Goal: Task Accomplishment & Management: Manage account settings

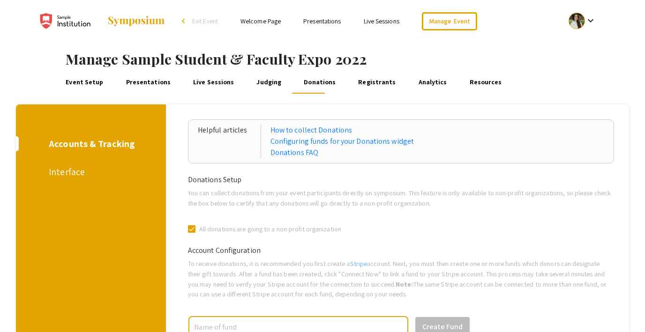
click at [203, 21] on span "Exit Event" at bounding box center [205, 21] width 26 height 8
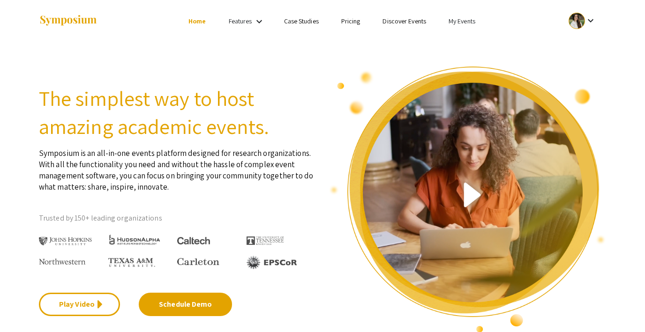
click at [582, 18] on div at bounding box center [576, 21] width 16 height 16
click at [464, 21] on div at bounding box center [322, 166] width 645 height 332
click at [456, 22] on link "My Events" at bounding box center [461, 21] width 27 height 8
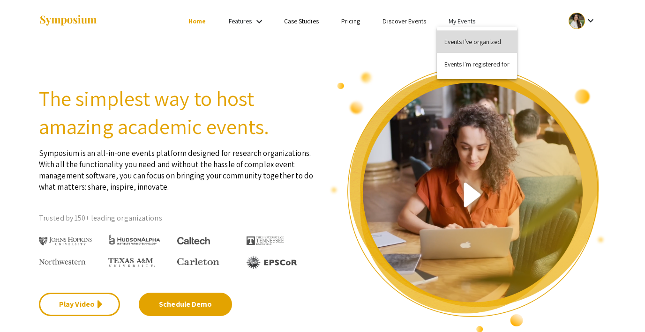
click at [457, 43] on button "Events I've organized" at bounding box center [477, 41] width 80 height 22
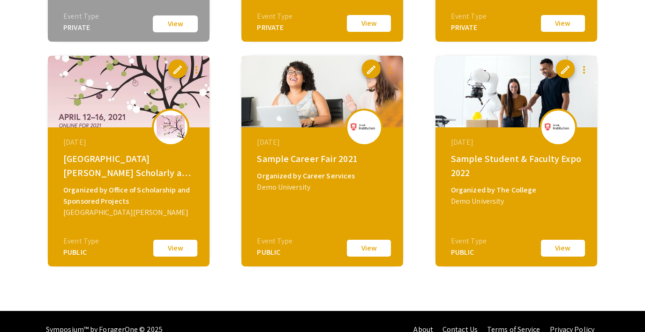
scroll to position [1170, 0]
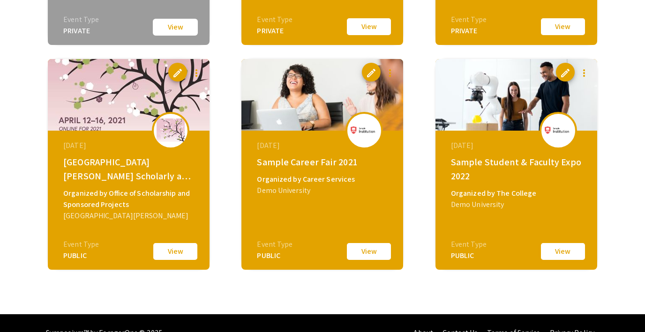
click at [554, 252] on button "View" at bounding box center [562, 252] width 47 height 20
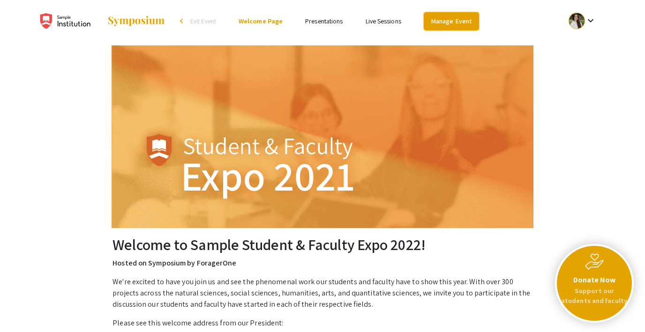
click at [446, 16] on link "Manage Event" at bounding box center [450, 21] width 55 height 18
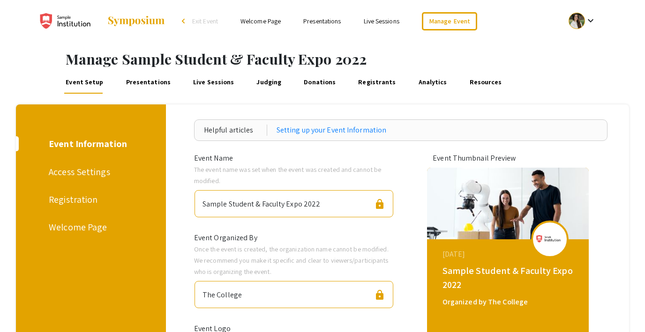
click at [67, 199] on div "Registration" at bounding box center [89, 200] width 81 height 14
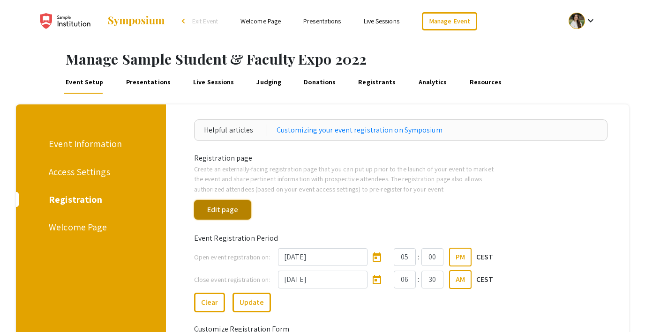
click at [241, 212] on button "Edit page" at bounding box center [222, 210] width 57 height 20
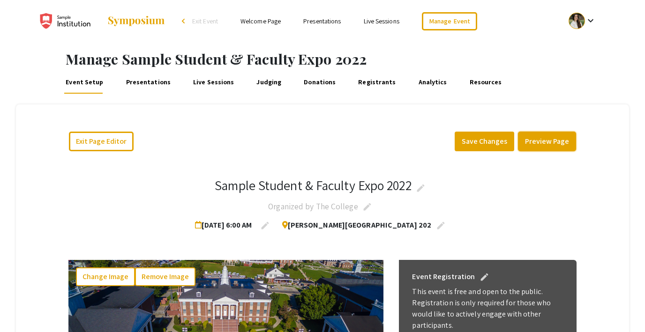
click at [546, 140] on button "Preview Page" at bounding box center [547, 142] width 58 height 20
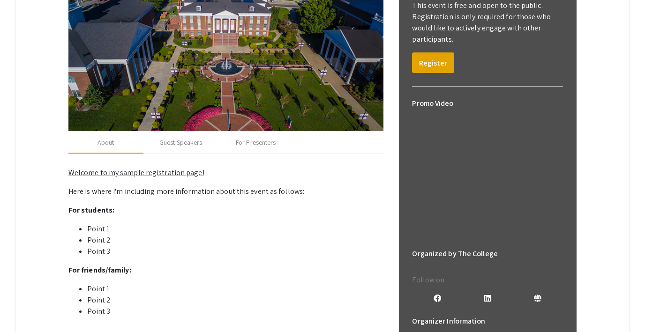
scroll to position [283, 0]
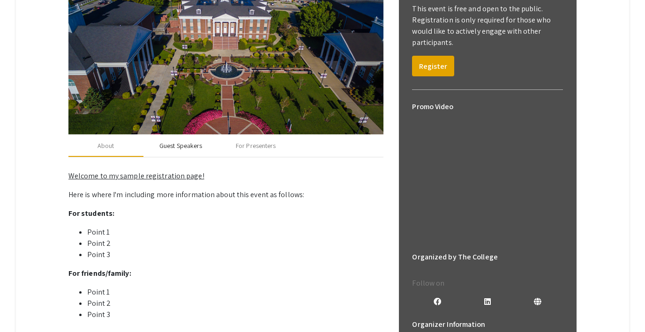
click at [172, 150] on div "Guest Speakers" at bounding box center [180, 145] width 75 height 22
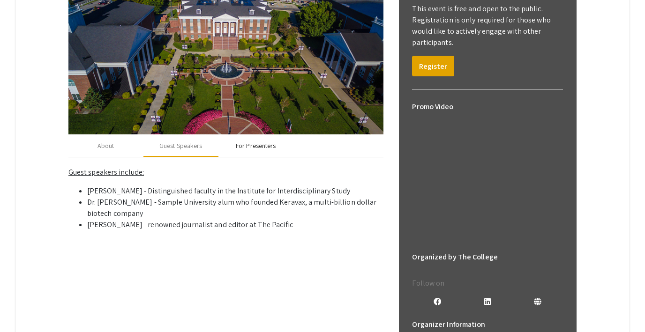
click at [246, 145] on div "For Presenters" at bounding box center [256, 146] width 40 height 10
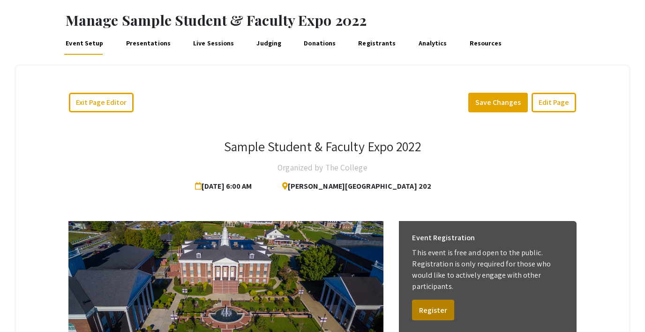
scroll to position [0, 0]
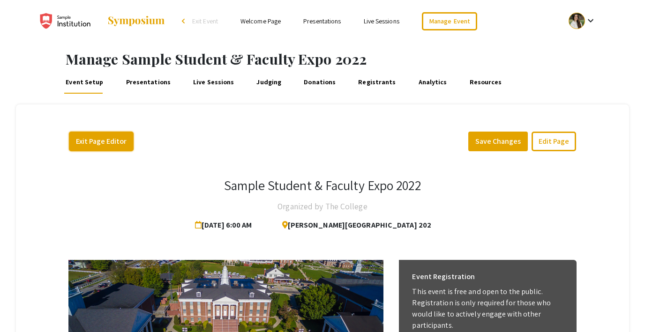
click at [95, 138] on button "Exit Page Editor" at bounding box center [101, 142] width 65 height 20
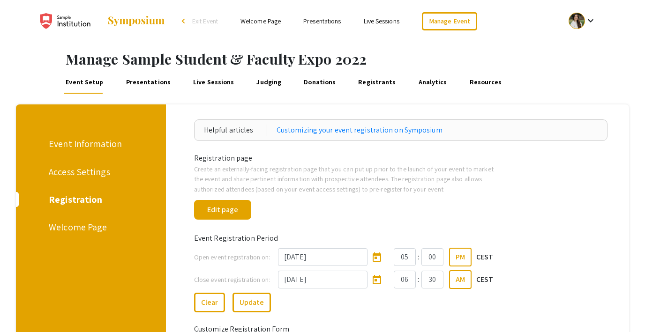
click at [265, 21] on link "Welcome Page" at bounding box center [260, 21] width 40 height 8
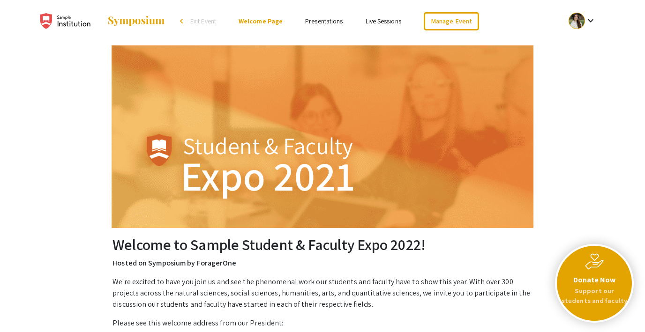
click at [315, 21] on link "Presentations" at bounding box center [323, 21] width 37 height 8
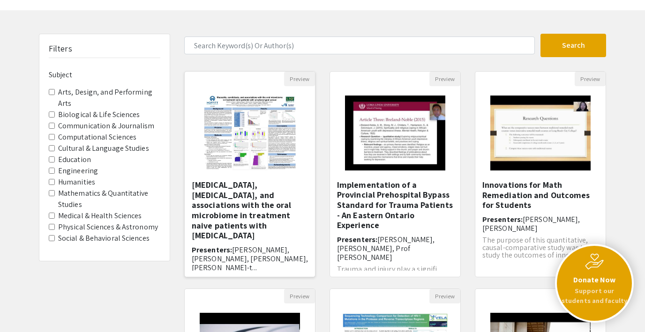
scroll to position [64, 0]
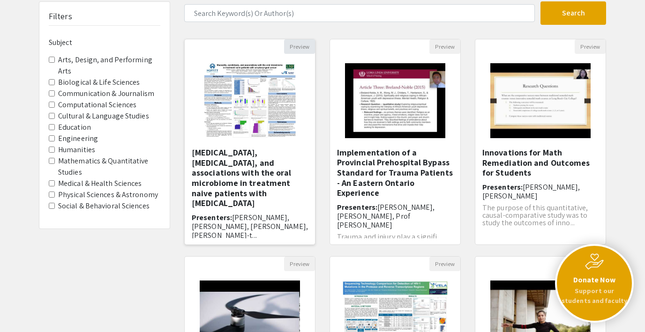
click at [297, 46] on button "Preview" at bounding box center [299, 46] width 31 height 15
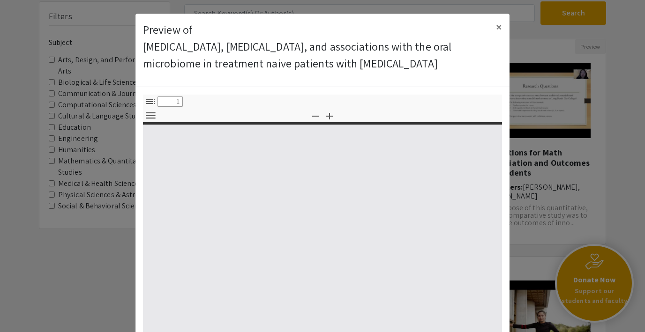
type input "0"
select select "custom"
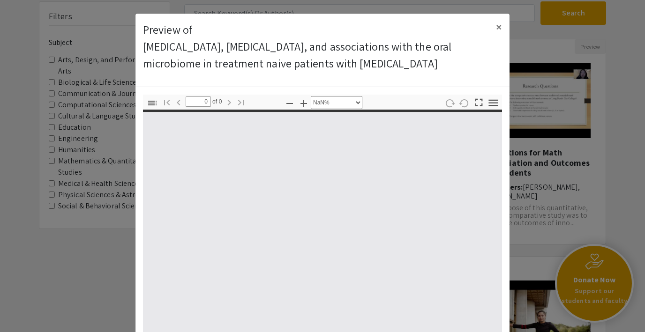
scroll to position [139, 0]
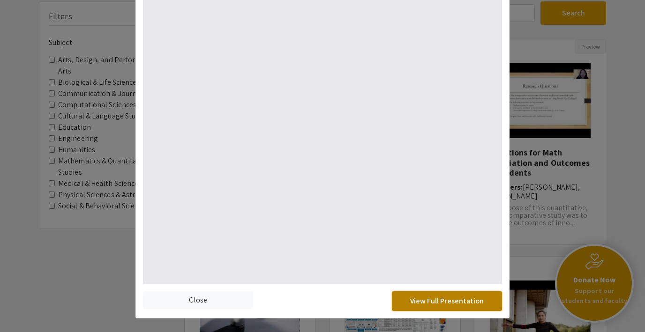
click at [424, 303] on button "View Full Presentation" at bounding box center [447, 301] width 110 height 20
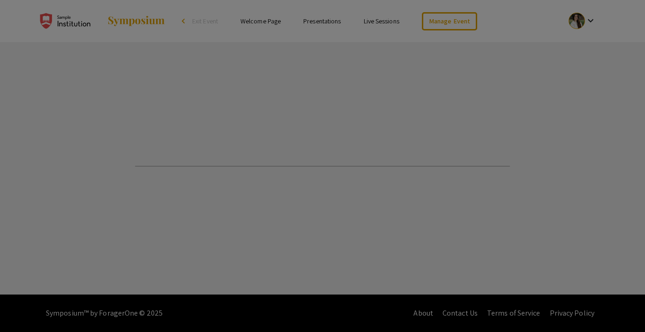
select select "custom"
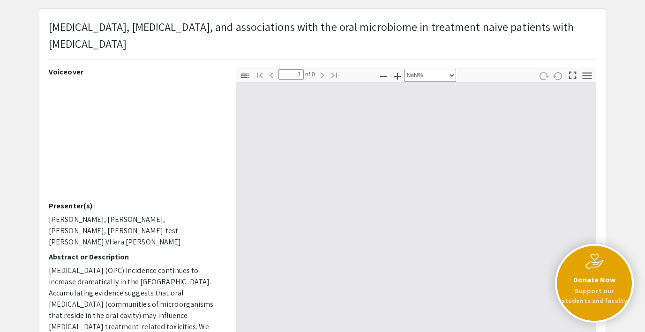
type input "0"
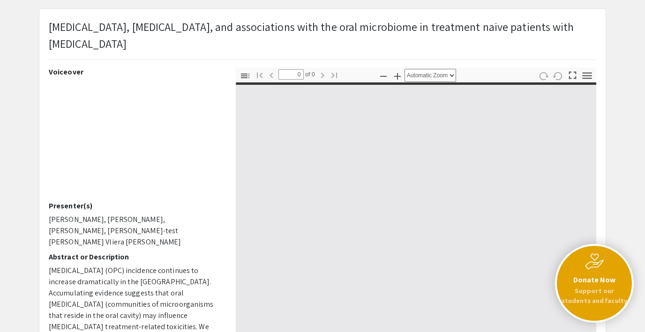
select select "custom"
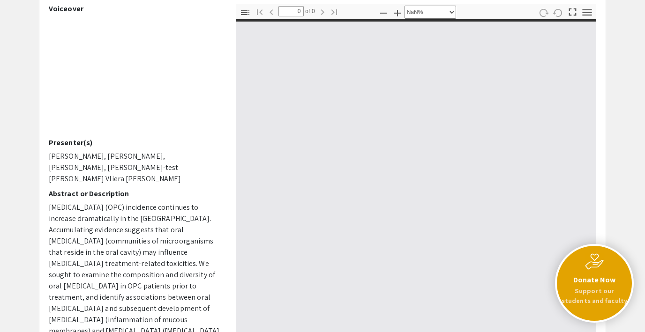
scroll to position [117, 0]
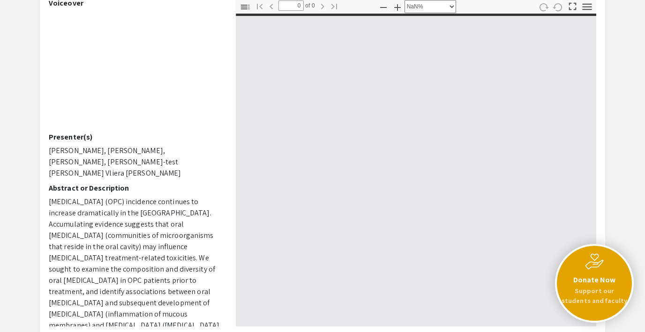
type input "1"
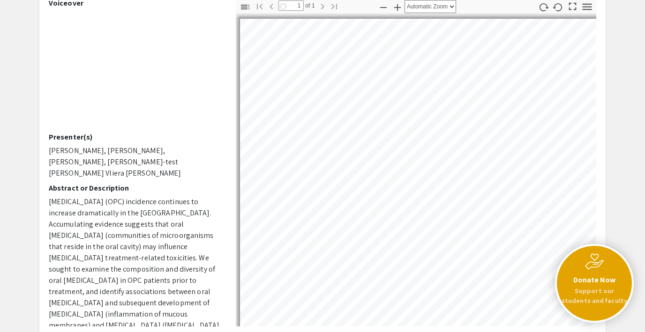
select select "auto"
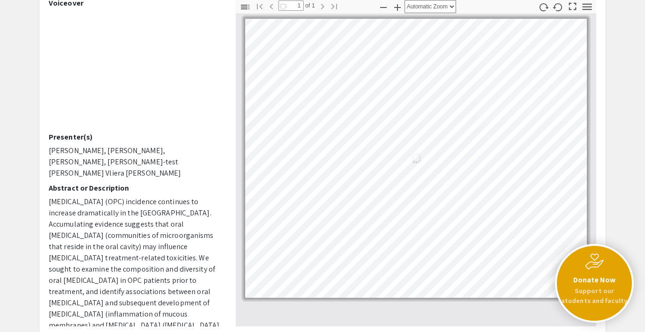
scroll to position [87, 0]
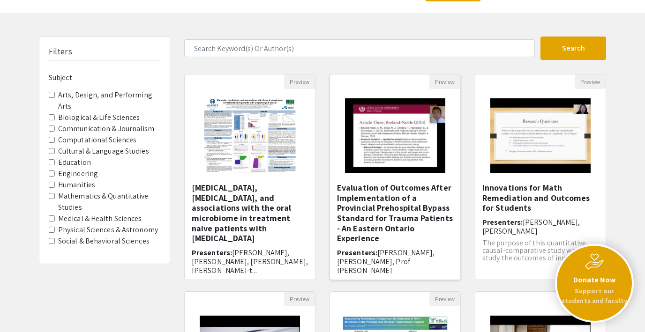
scroll to position [29, 0]
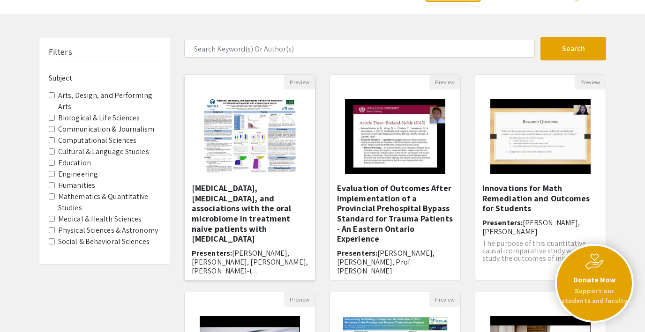
click at [257, 163] on img "Open Presentation <p>Mucositis, candidiasis, and associations with the oral mic…" at bounding box center [249, 136] width 111 height 94
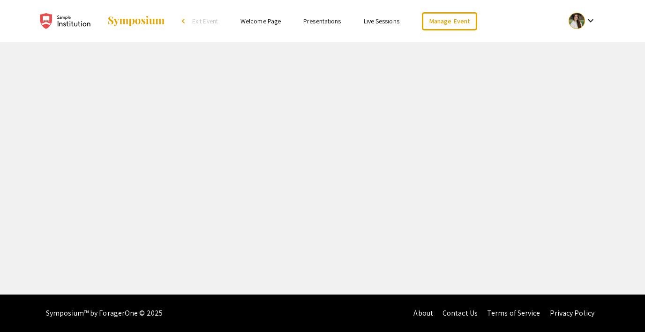
select select "custom"
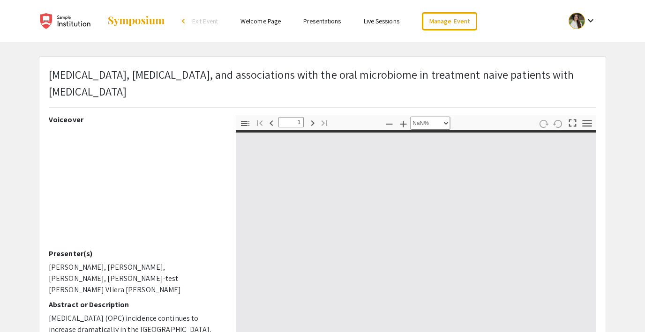
type input "0"
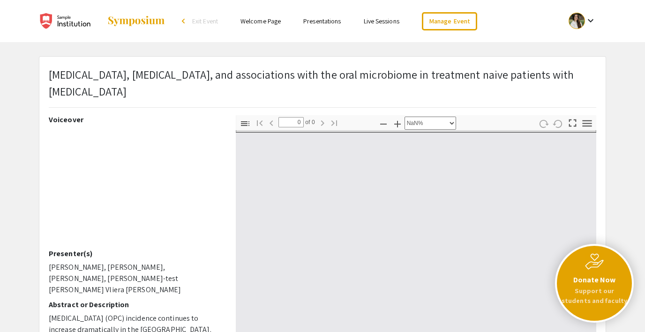
select select "auto"
type input "1"
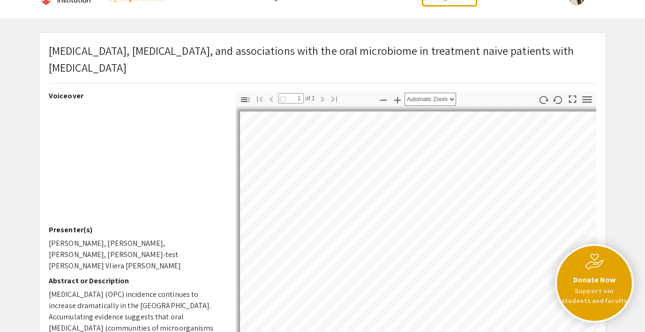
scroll to position [30, 0]
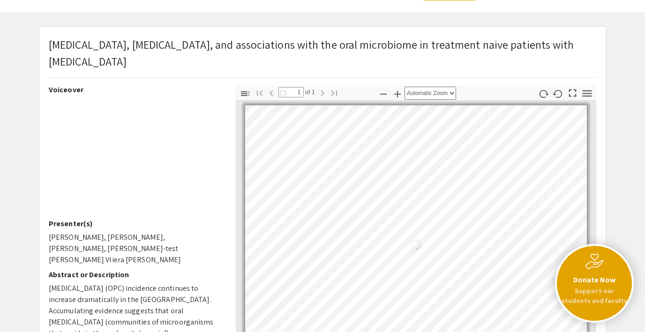
scroll to position [29, 0]
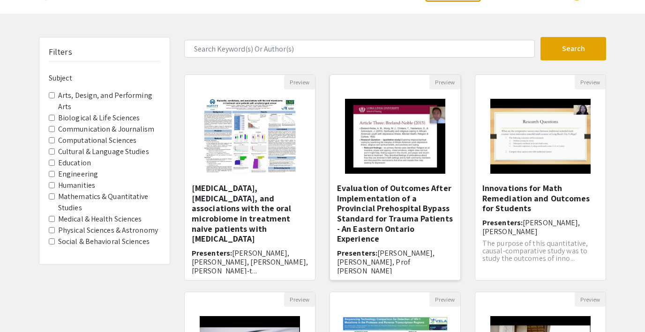
click at [415, 141] on img "Open Presentation <p>Evaluation of Outcomes After Implementation of a Provincia…" at bounding box center [394, 136] width 119 height 94
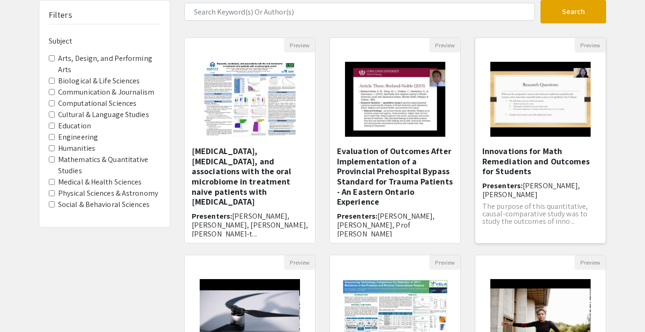
scroll to position [100, 0]
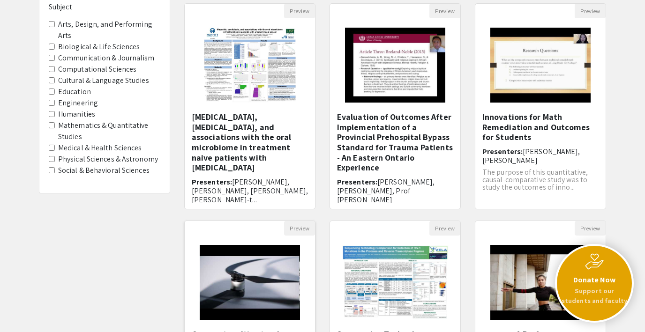
click at [274, 288] on img "Open Presentation <p>Compact multi-rotor drones design using 3D printed compone…" at bounding box center [249, 283] width 119 height 94
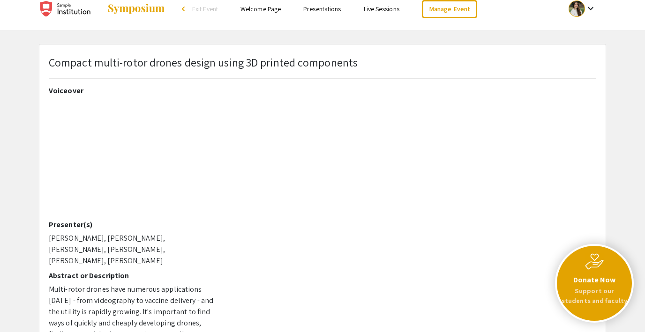
scroll to position [11, 0]
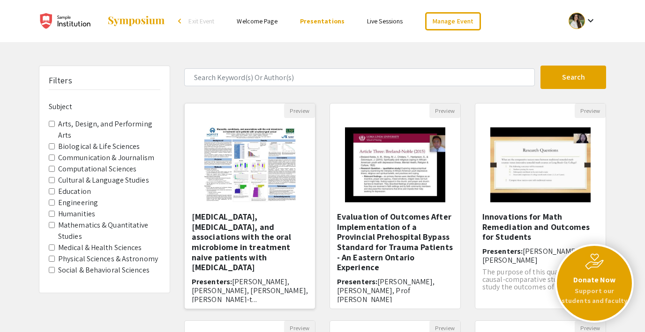
click at [241, 174] on img "Open Presentation <p>Mucositis, candidiasis, and associations with the oral mic…" at bounding box center [249, 165] width 111 height 94
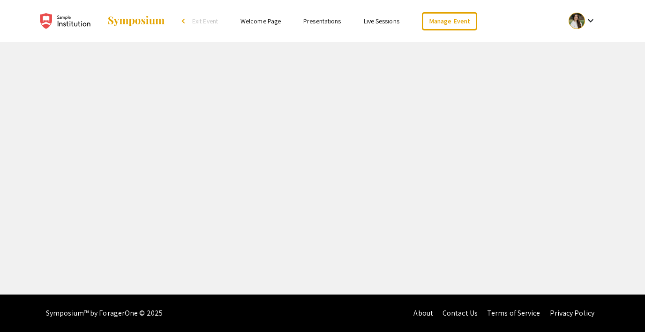
select select "custom"
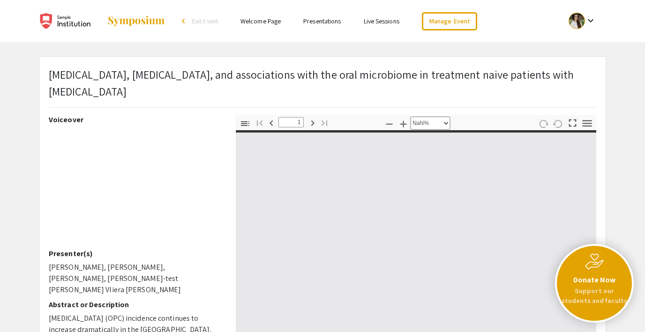
type input "0"
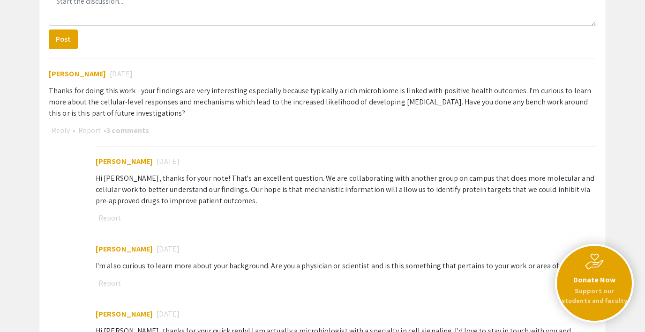
scroll to position [509, 0]
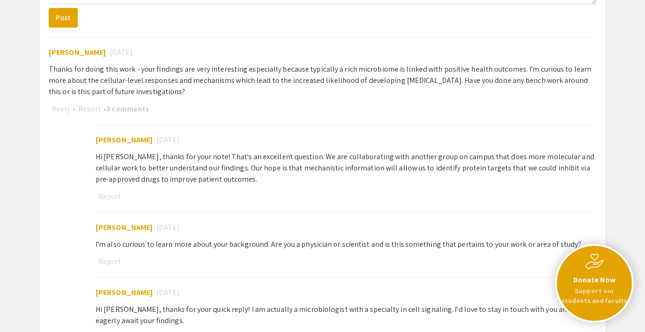
select select "auto"
type input "1"
select select "auto"
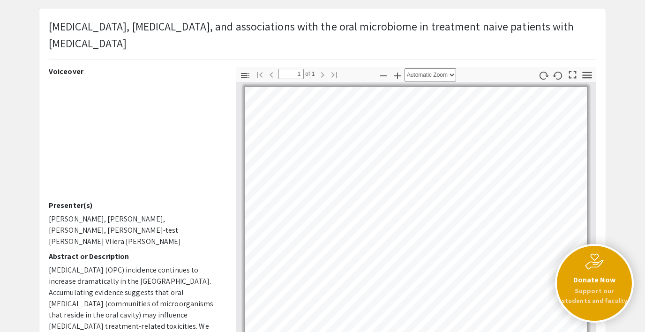
scroll to position [0, 0]
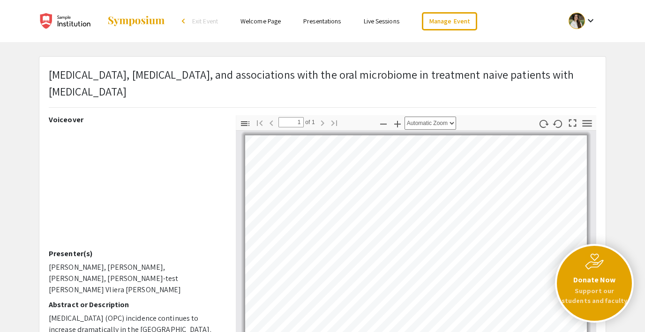
click at [380, 20] on link "Live Sessions" at bounding box center [381, 21] width 36 height 8
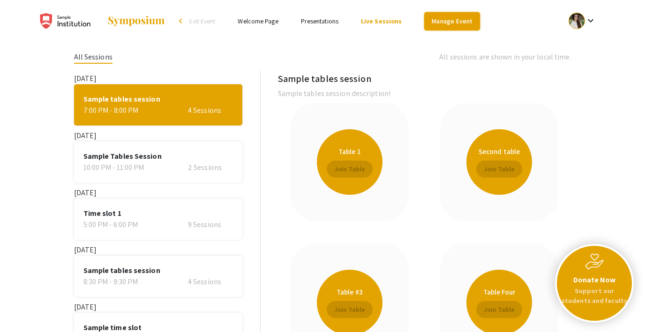
click at [444, 23] on link "Manage Event" at bounding box center [451, 21] width 55 height 18
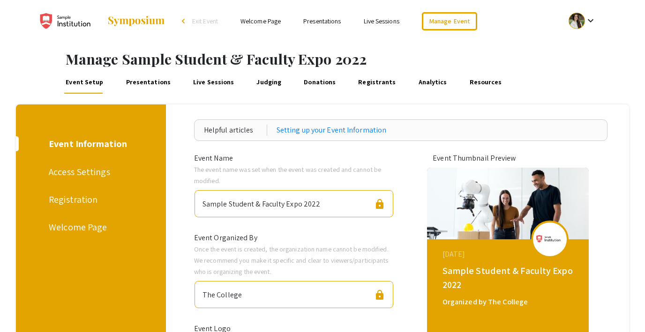
click at [155, 76] on link "Presentations" at bounding box center [148, 82] width 48 height 22
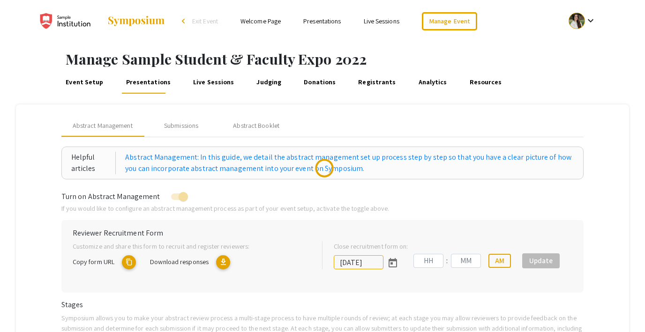
type input "[DATE]"
type input "09"
type input "00"
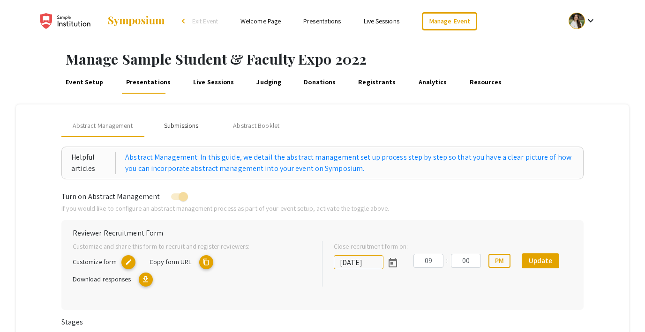
click at [185, 121] on div "Submissions" at bounding box center [181, 126] width 34 height 10
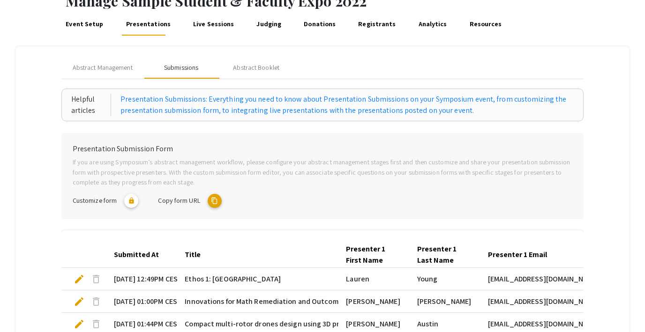
scroll to position [60, 0]
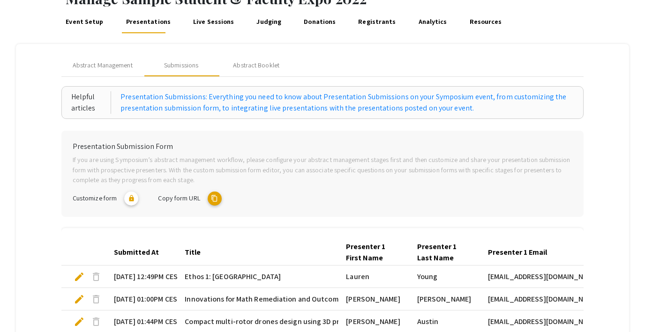
click at [217, 197] on mat-icon "content_copy" at bounding box center [214, 199] width 14 height 14
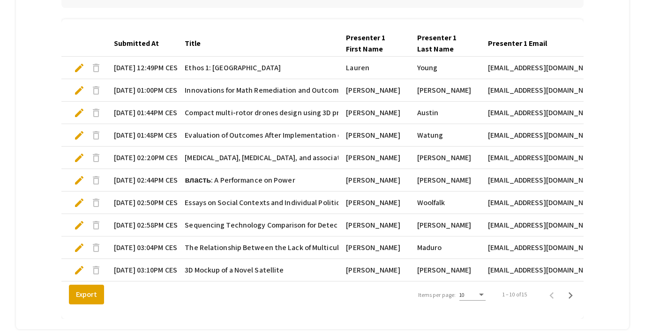
scroll to position [270, 0]
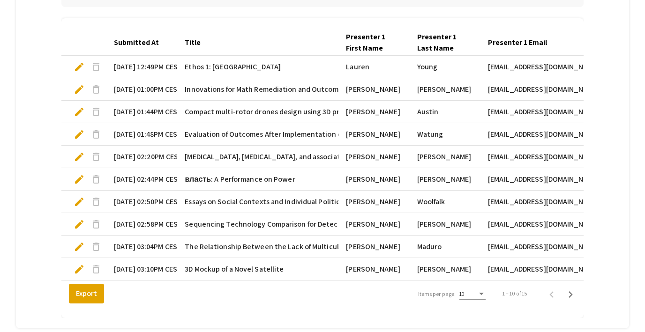
click at [79, 67] on span "edit" at bounding box center [79, 66] width 11 height 11
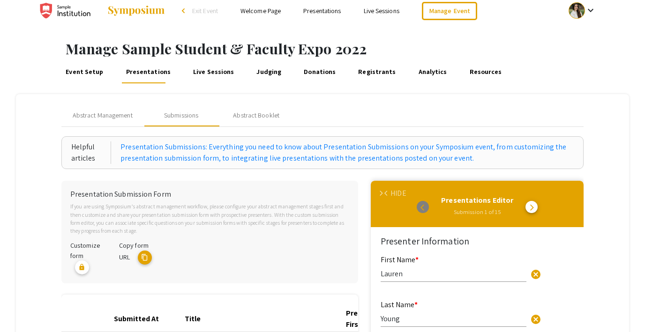
scroll to position [0, 0]
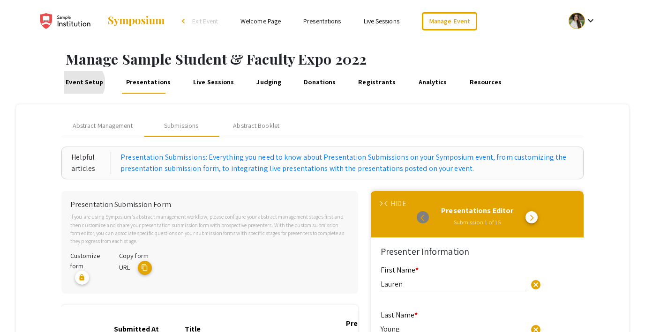
click at [82, 83] on link "Event Setup" at bounding box center [84, 82] width 41 height 22
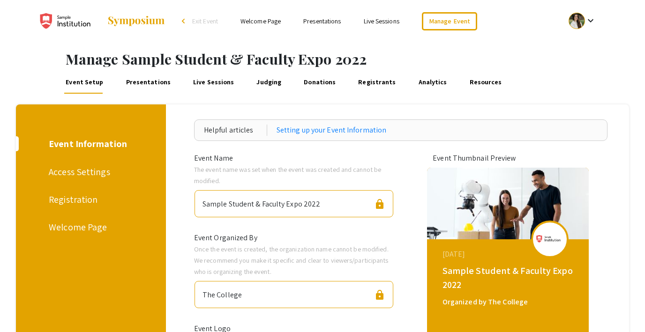
click at [65, 168] on div "Access Settings" at bounding box center [89, 172] width 81 height 14
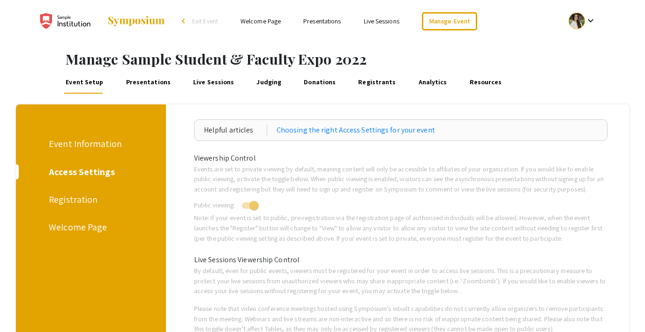
click at [81, 203] on div "Registration" at bounding box center [89, 200] width 81 height 14
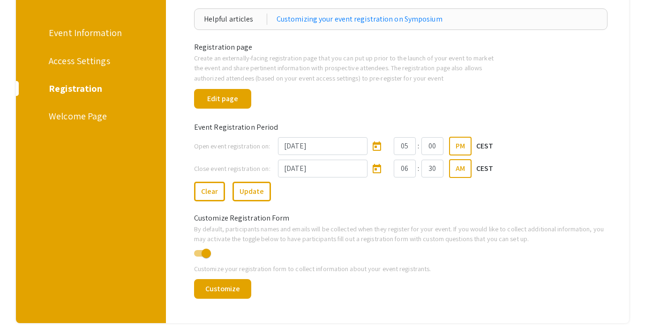
scroll to position [117, 0]
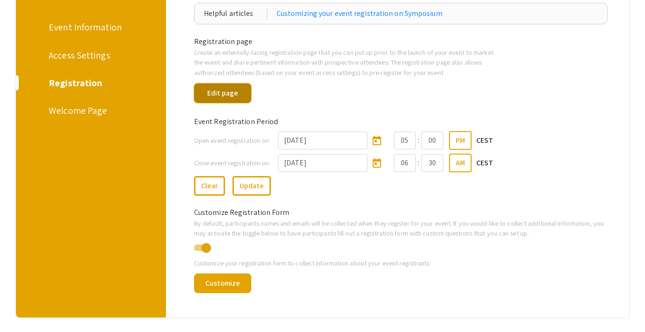
click at [227, 94] on button "Edit page" at bounding box center [222, 93] width 57 height 20
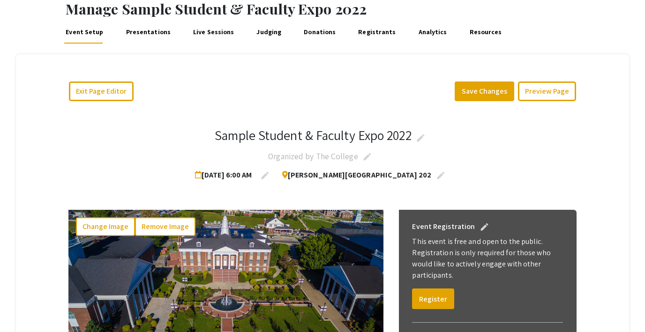
scroll to position [34, 0]
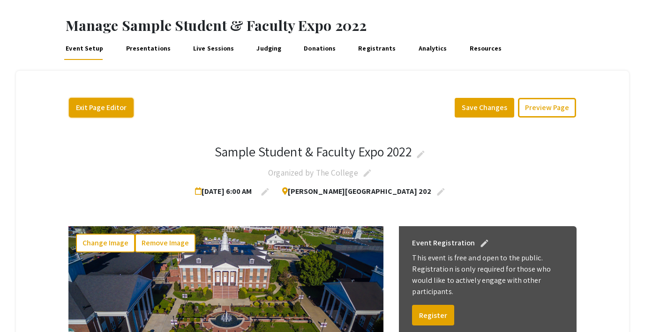
click at [110, 103] on button "Exit Page Editor" at bounding box center [101, 108] width 65 height 20
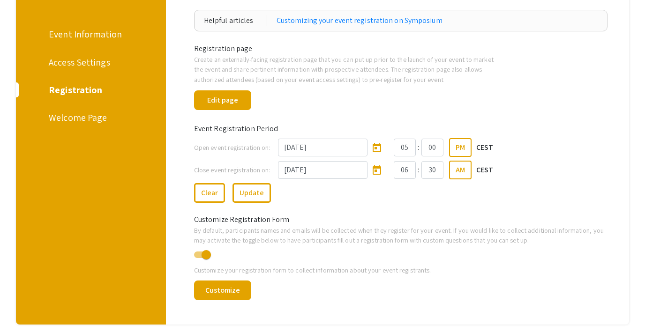
scroll to position [110, 0]
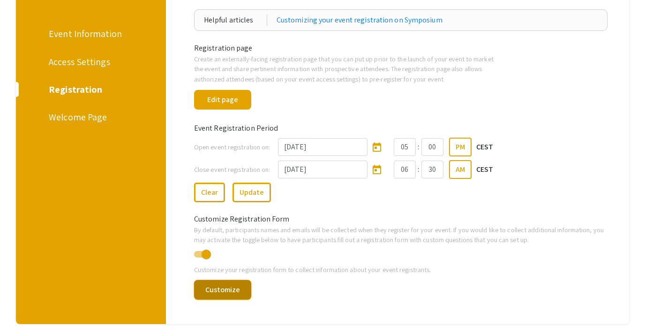
click at [229, 289] on button "Customize" at bounding box center [222, 290] width 57 height 20
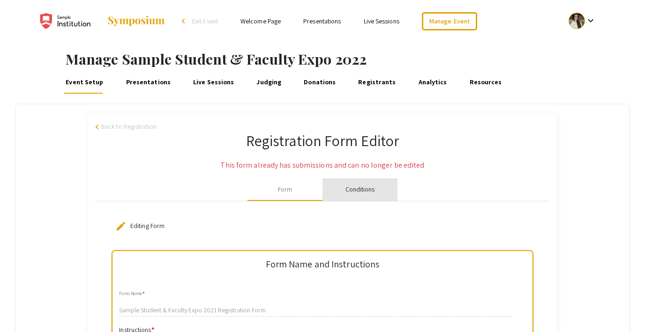
click at [356, 191] on div "Conditions" at bounding box center [360, 190] width 30 height 10
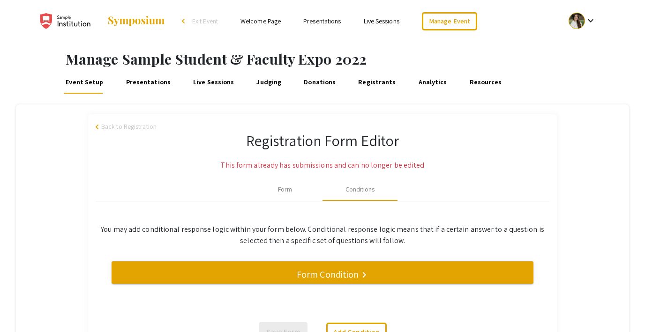
click at [361, 82] on link "Registrants" at bounding box center [376, 82] width 41 height 22
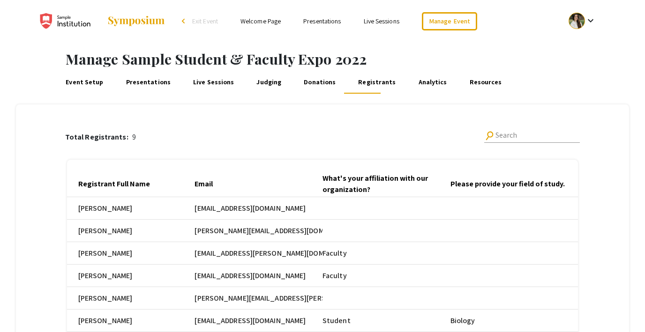
click at [144, 86] on link "Presentations" at bounding box center [148, 82] width 48 height 22
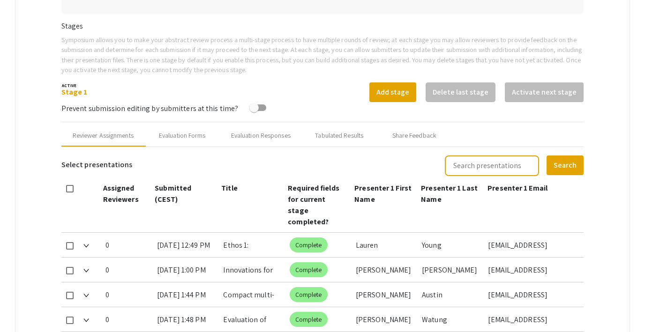
scroll to position [269, 0]
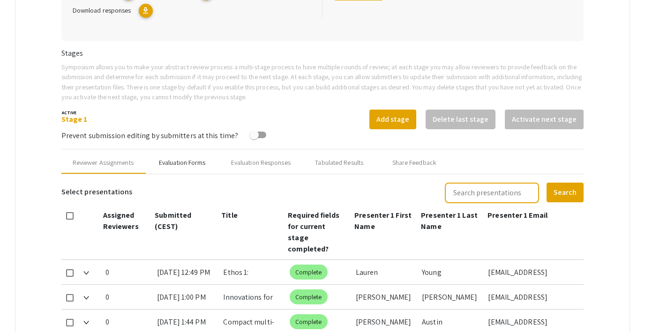
click at [186, 164] on div "Evaluation Forms" at bounding box center [182, 163] width 47 height 10
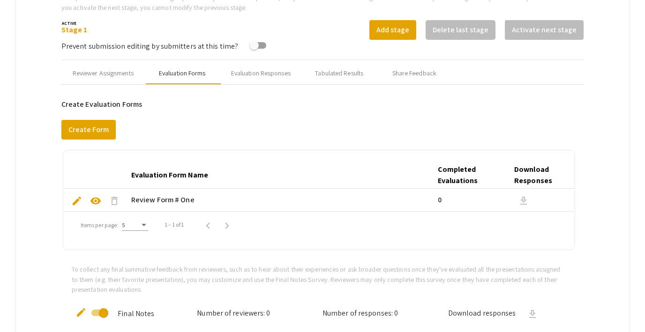
scroll to position [357, 0]
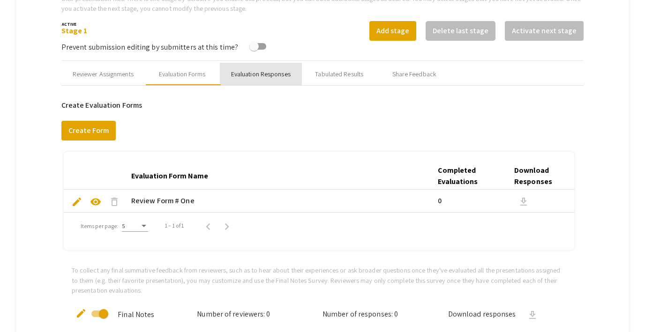
click at [259, 78] on div "Evaluation Responses" at bounding box center [260, 74] width 59 height 10
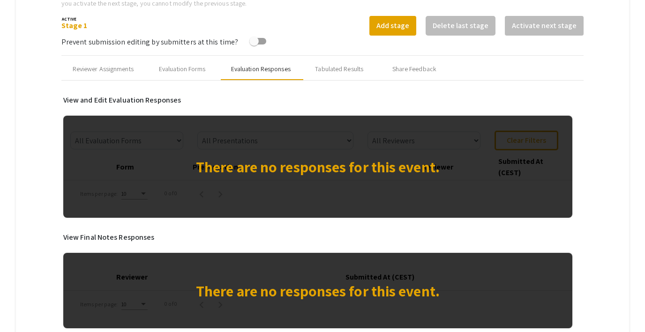
scroll to position [352, 0]
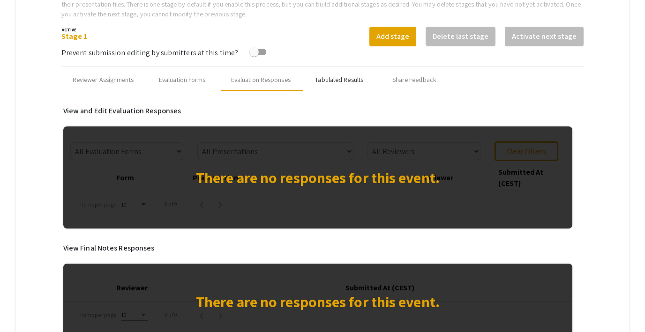
click at [338, 82] on div "Tabulated Results" at bounding box center [339, 80] width 48 height 10
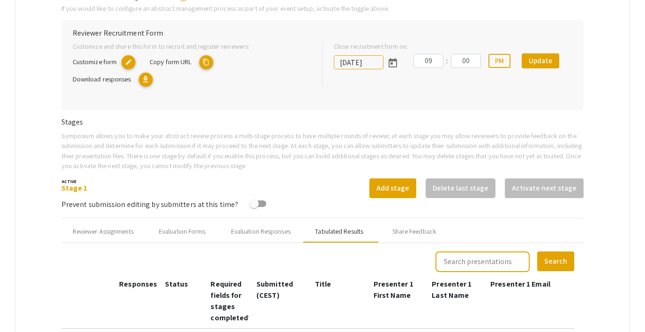
scroll to position [207, 0]
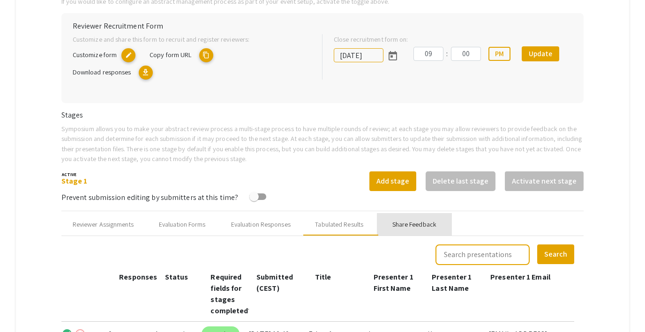
click at [410, 224] on div "Share Feedback" at bounding box center [414, 225] width 44 height 10
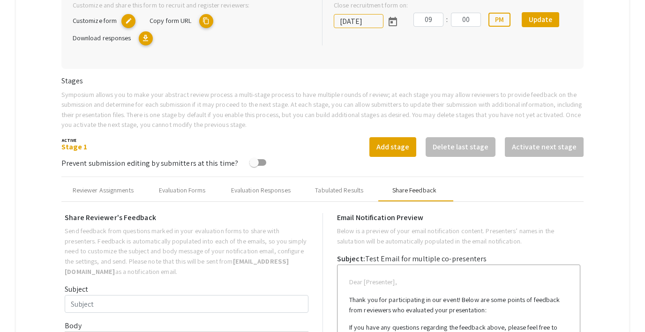
type input "Test Email for multiple co-presenters"
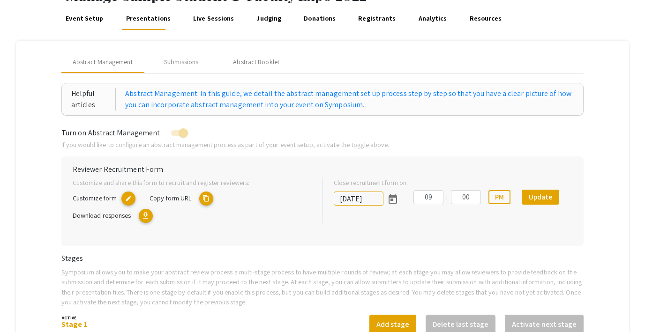
scroll to position [52, 0]
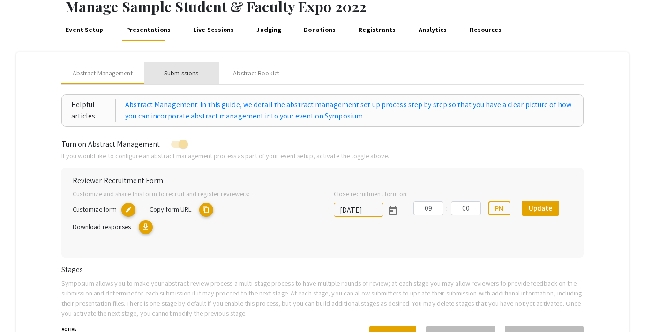
click at [186, 70] on div "Submissions" at bounding box center [181, 73] width 34 height 10
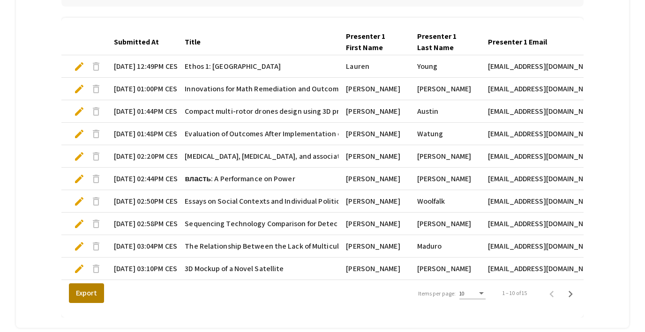
scroll to position [280, 0]
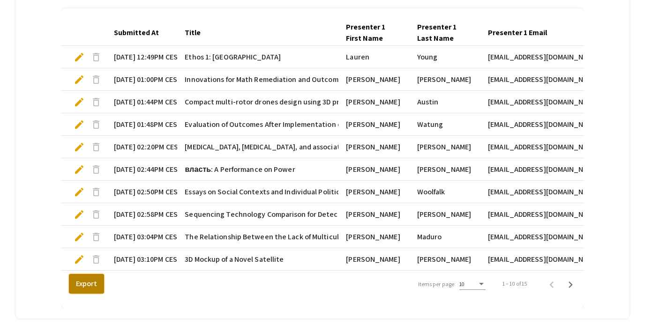
click at [81, 287] on button "Export" at bounding box center [86, 284] width 35 height 20
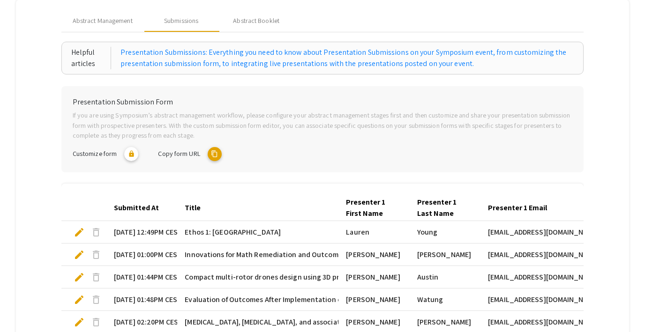
scroll to position [59, 0]
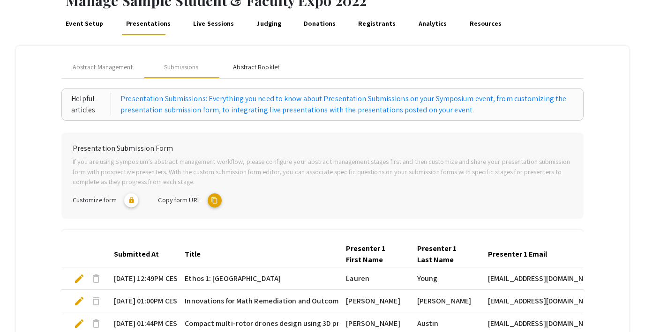
click at [258, 61] on div "Abstract Booklet" at bounding box center [256, 67] width 75 height 22
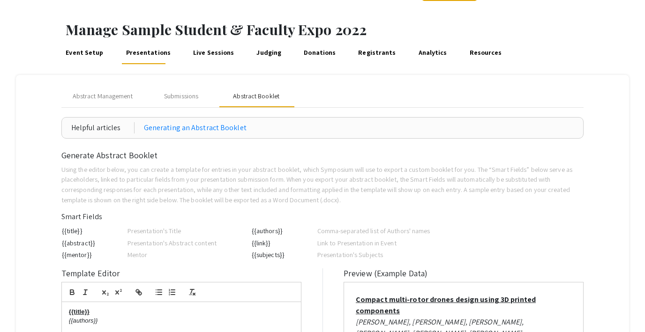
scroll to position [17, 0]
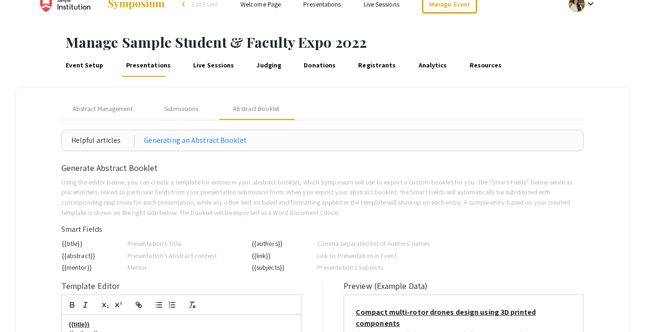
click at [204, 64] on link "Live Sessions" at bounding box center [214, 65] width 44 height 22
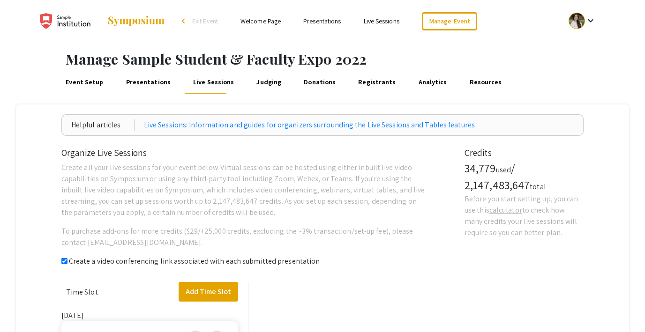
checkbox input "true"
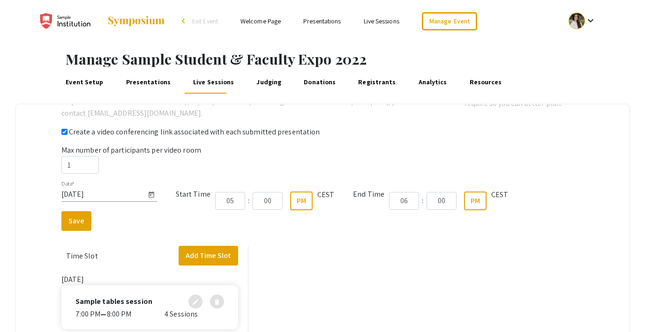
scroll to position [141, 0]
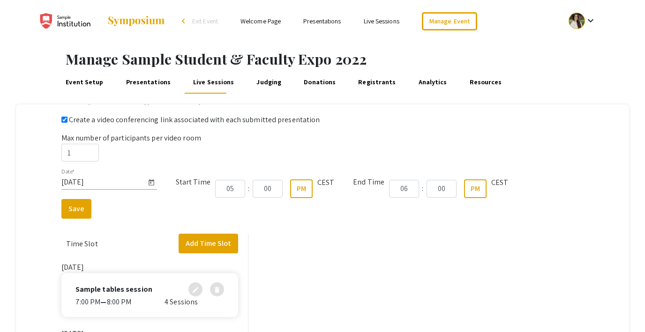
click at [257, 85] on link "Judging" at bounding box center [269, 82] width 28 height 22
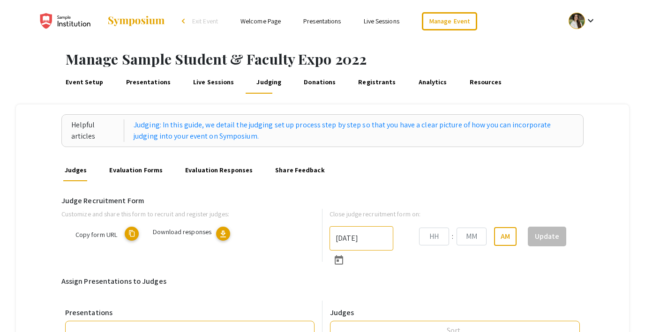
type input "[DATE]"
type input "09"
type input "00"
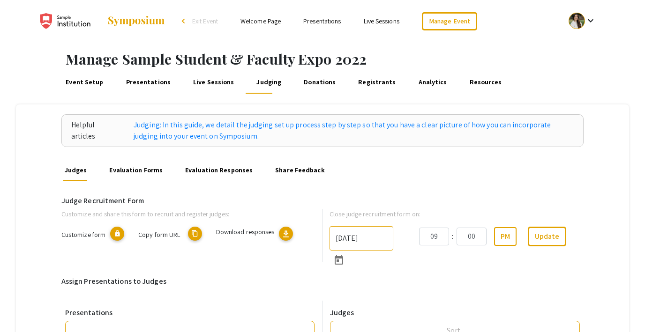
click at [149, 167] on link "Evaluation Forms" at bounding box center [136, 170] width 56 height 22
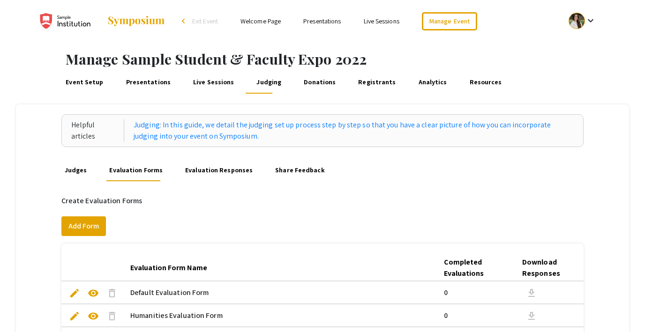
click at [202, 170] on link "Evaluation Responses" at bounding box center [219, 170] width 71 height 22
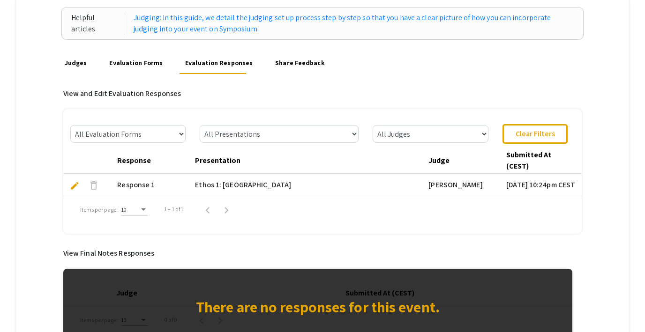
scroll to position [101, 0]
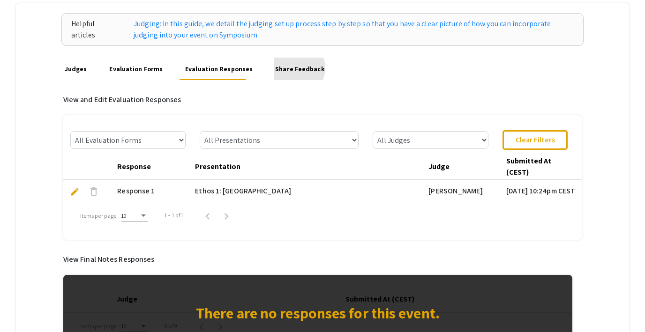
click at [285, 68] on link "Share Feedback" at bounding box center [300, 69] width 52 height 22
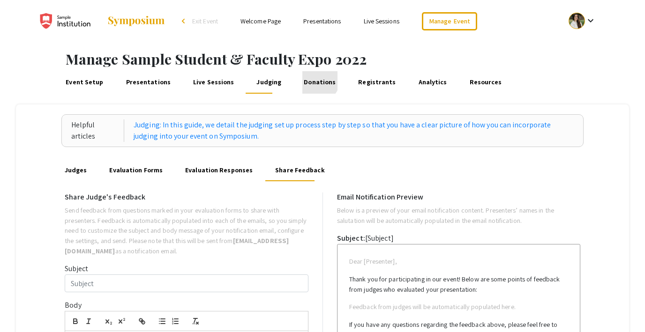
click at [306, 80] on link "Donations" at bounding box center [319, 82] width 35 height 22
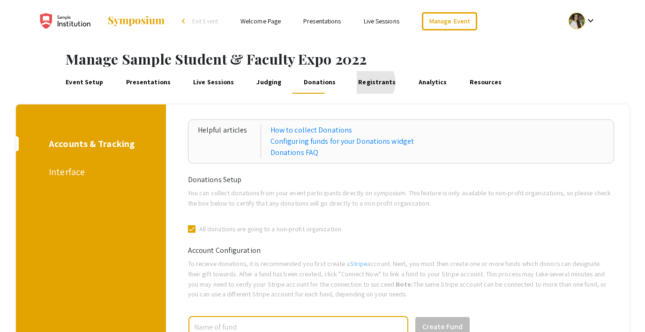
click at [357, 82] on link "Registrants" at bounding box center [376, 82] width 41 height 22
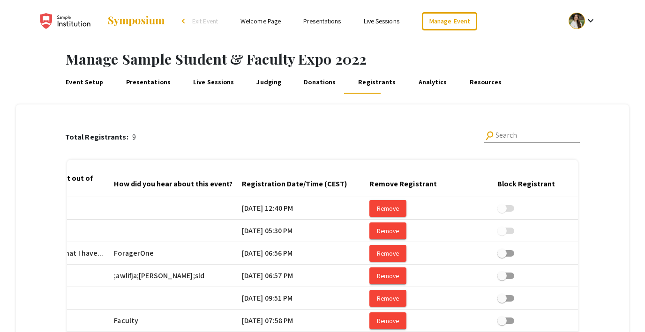
click at [416, 84] on link "Analytics" at bounding box center [432, 82] width 32 height 22
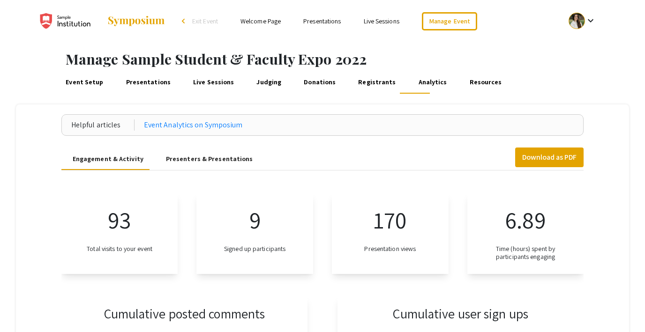
click at [467, 82] on link "Resources" at bounding box center [485, 82] width 36 height 22
click at [379, 22] on link "Live Sessions" at bounding box center [381, 21] width 36 height 8
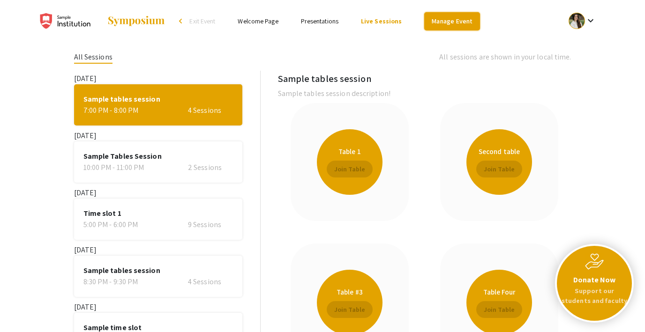
click at [448, 24] on link "Manage Event" at bounding box center [451, 21] width 55 height 18
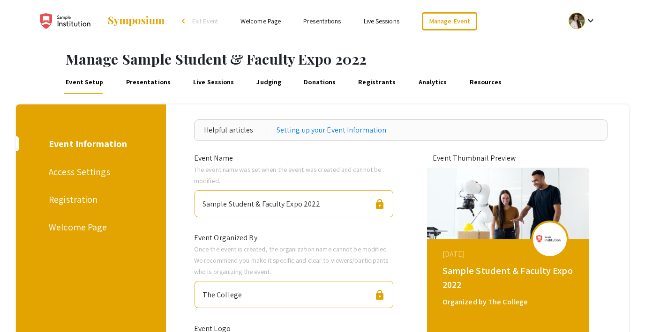
click at [262, 81] on link "Judging" at bounding box center [269, 82] width 28 height 22
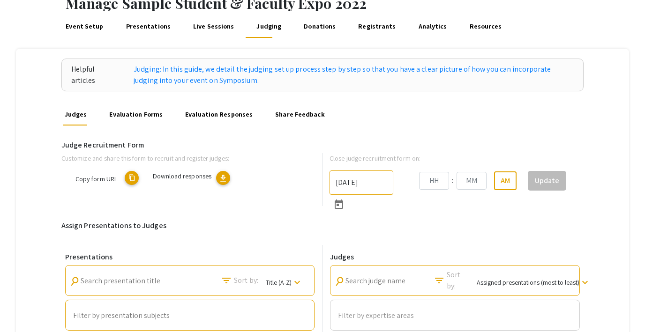
scroll to position [57, 0]
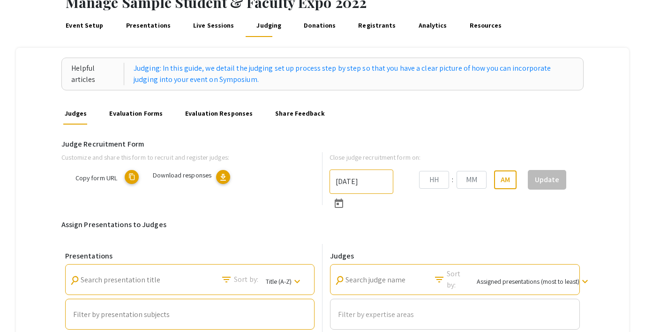
type input "[DATE]"
type input "09"
type input "00"
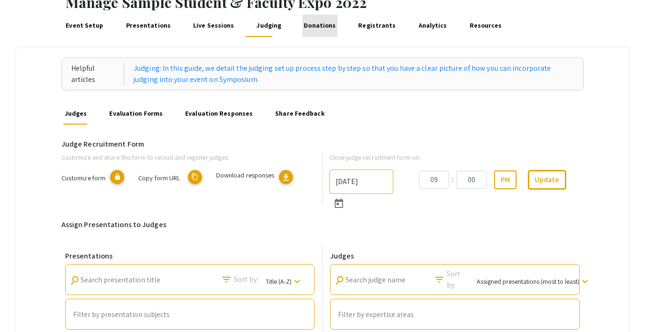
click at [316, 30] on link "Donations" at bounding box center [319, 26] width 35 height 22
